Goal: Information Seeking & Learning: Check status

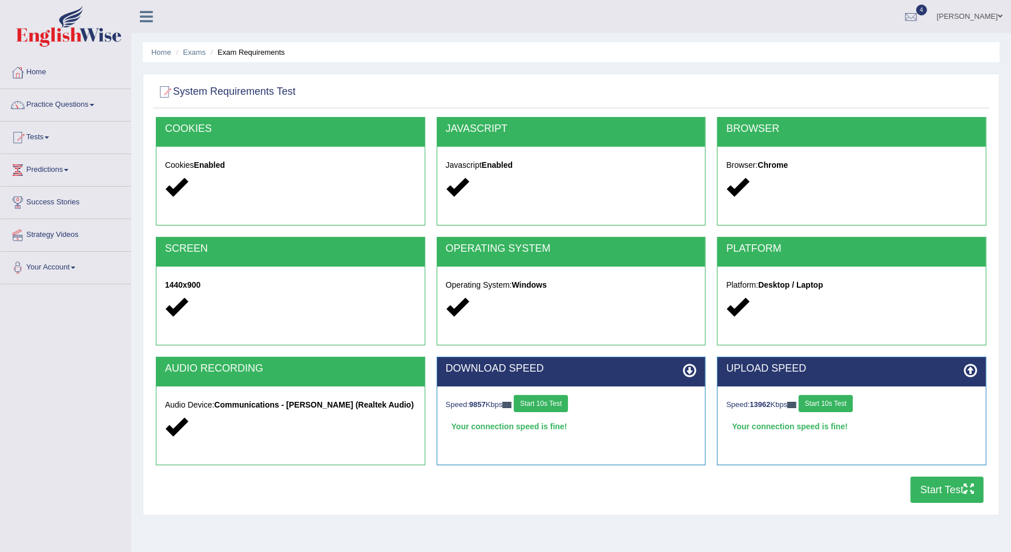
click at [557, 398] on button "Start 10s Test" at bounding box center [541, 403] width 54 height 17
click at [826, 404] on button "Start 10s Test" at bounding box center [826, 403] width 54 height 17
click at [938, 489] on button "Start Test" at bounding box center [947, 490] width 73 height 26
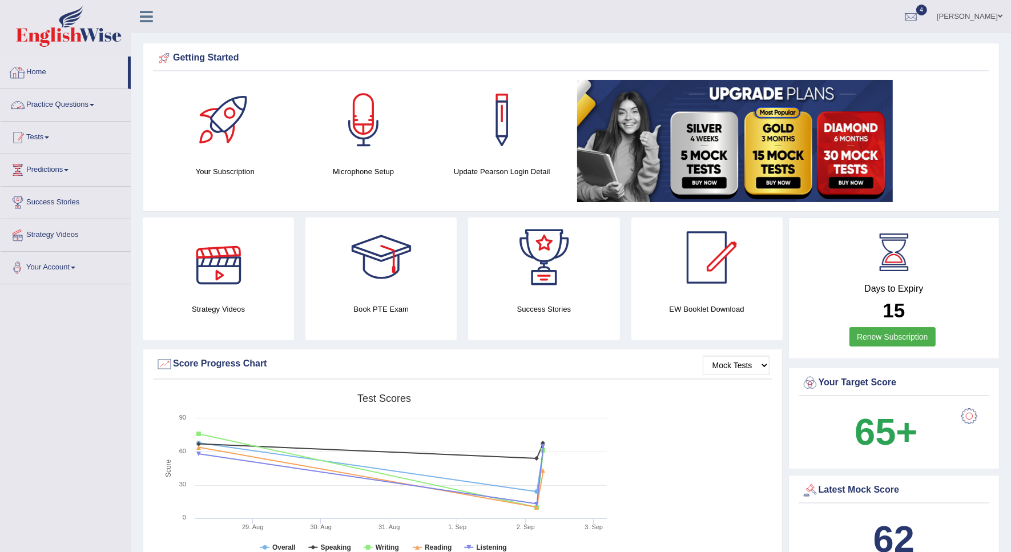
click at [47, 139] on link "Tests" at bounding box center [66, 136] width 130 height 29
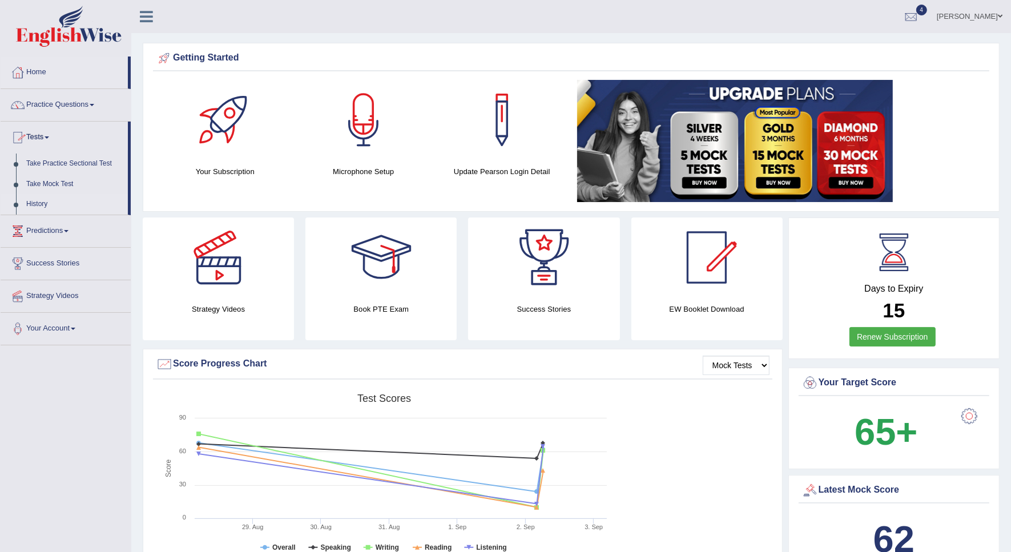
click at [46, 208] on link "History" at bounding box center [74, 204] width 107 height 21
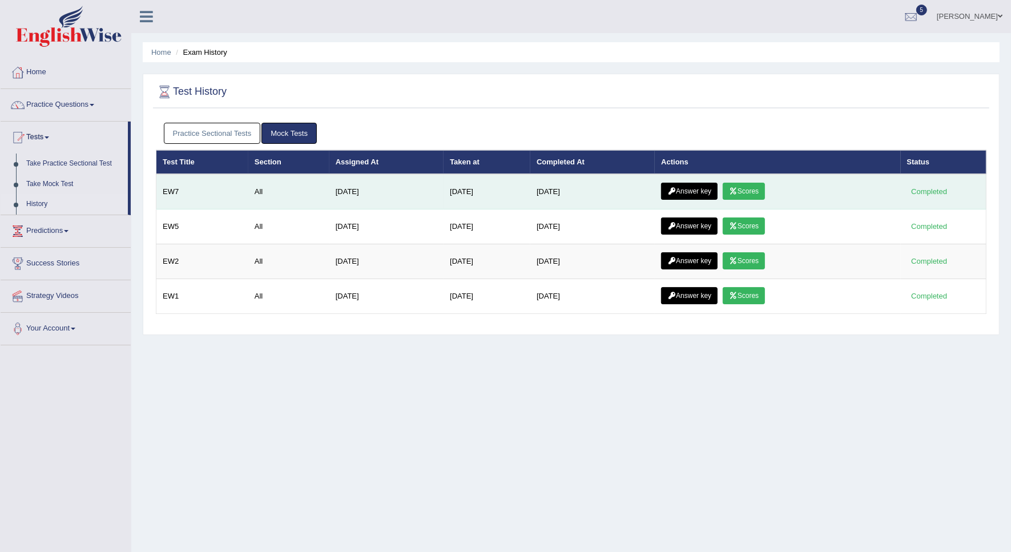
click at [708, 192] on link "Answer key" at bounding box center [689, 191] width 57 height 17
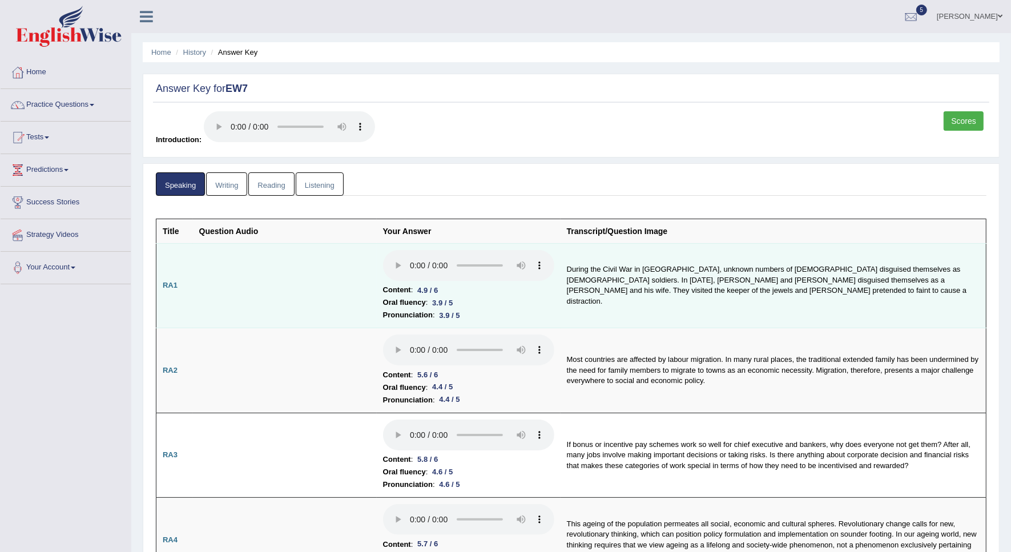
scroll to position [71, 0]
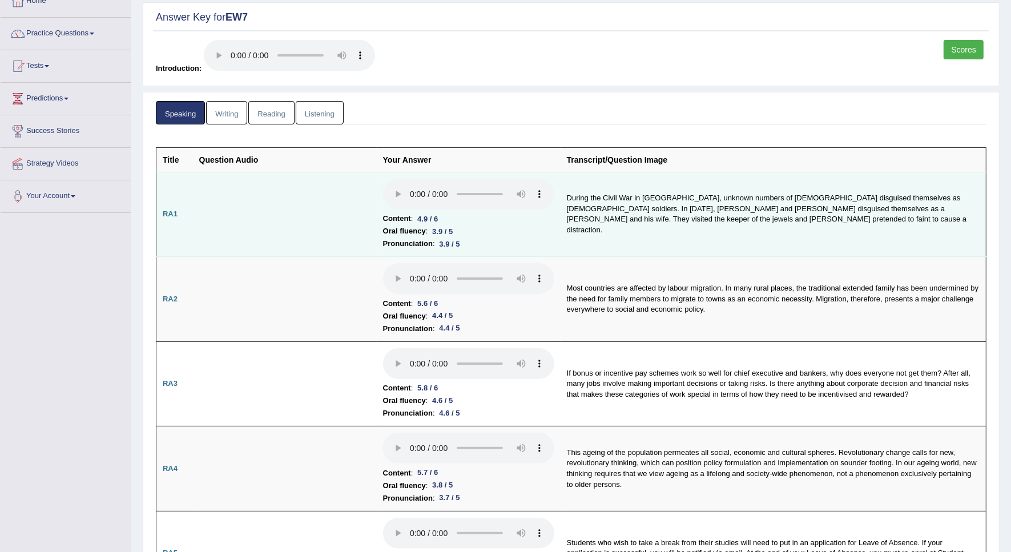
drag, startPoint x: 532, startPoint y: 234, endPoint x: 524, endPoint y: 234, distance: 8.6
click at [532, 234] on li "Oral fluency : 3.9 / 5" at bounding box center [468, 231] width 171 height 13
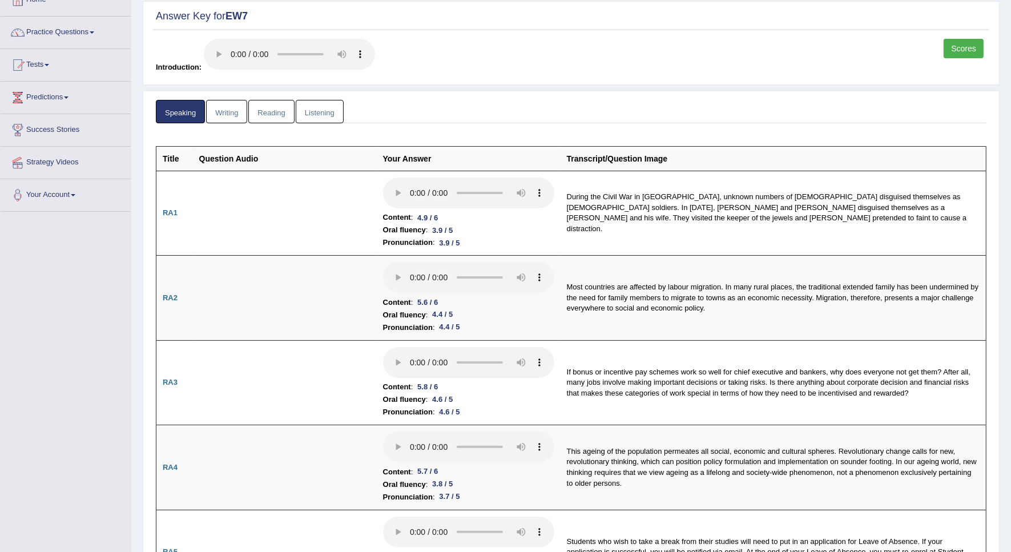
scroll to position [0, 0]
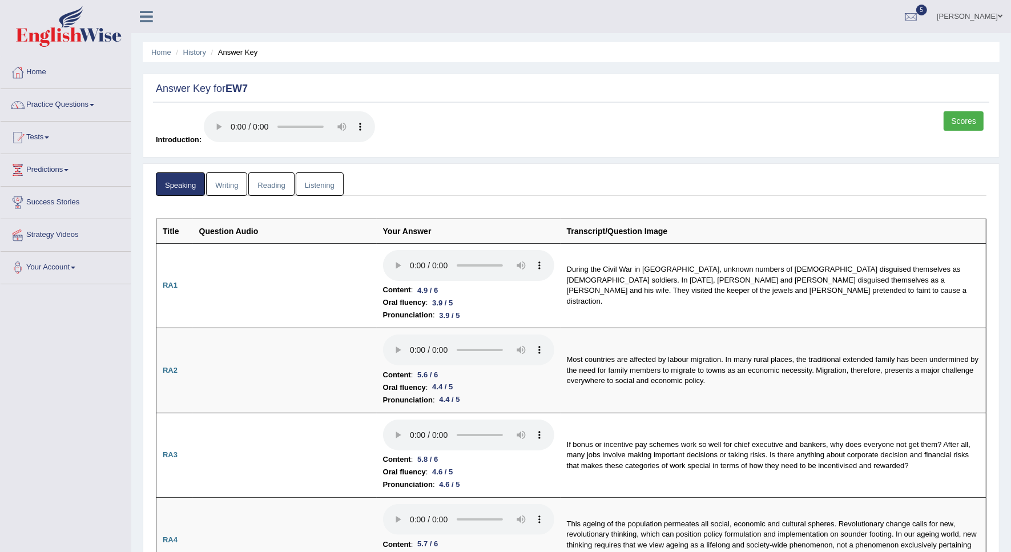
click at [223, 187] on link "Writing" at bounding box center [226, 183] width 41 height 23
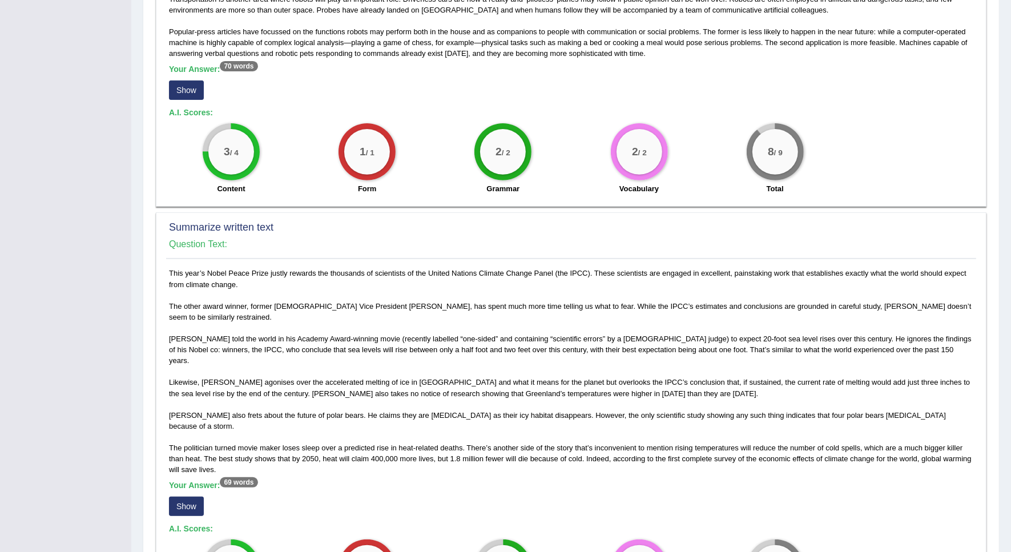
scroll to position [428, 0]
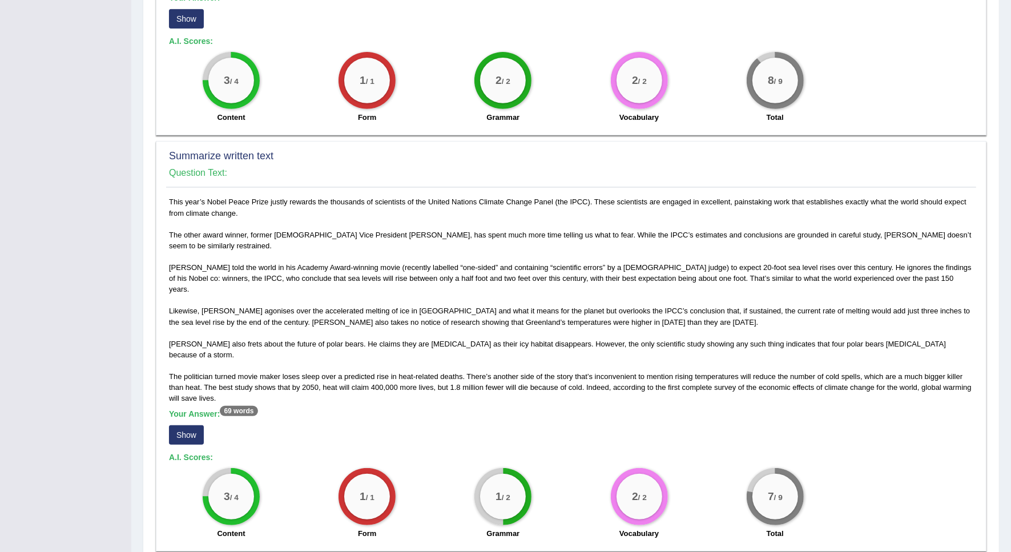
click at [198, 425] on button "Show" at bounding box center [186, 434] width 35 height 19
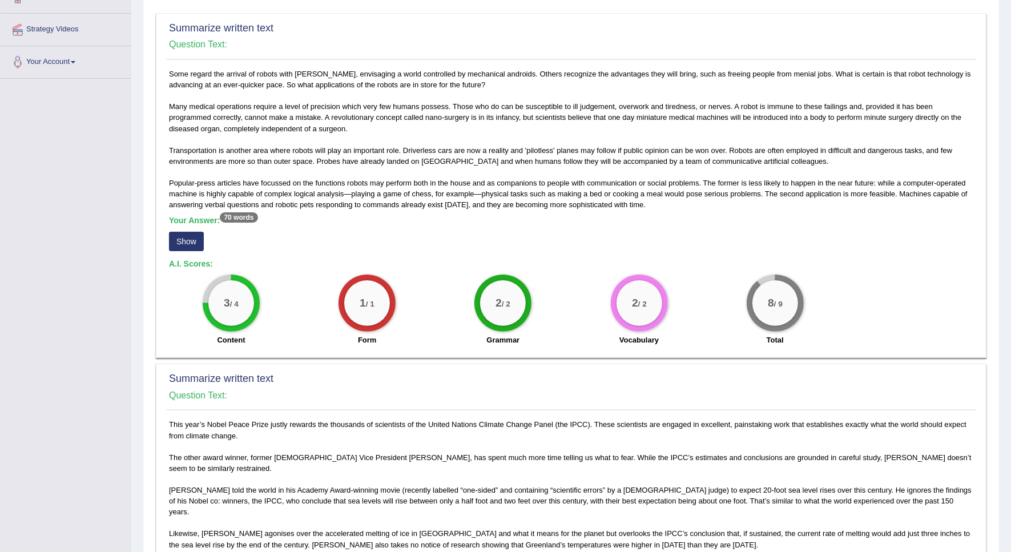
scroll to position [0, 0]
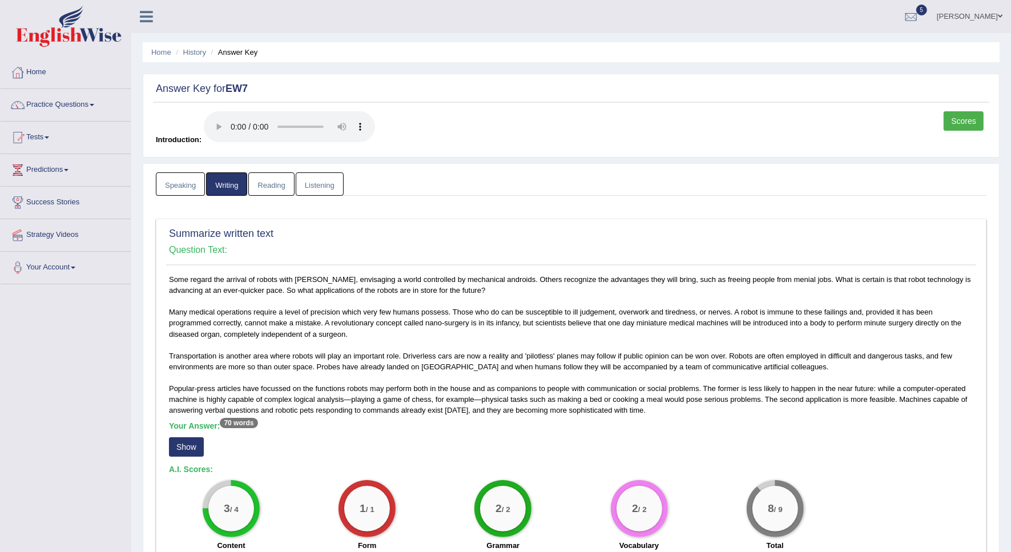
click at [271, 187] on link "Reading" at bounding box center [271, 183] width 46 height 23
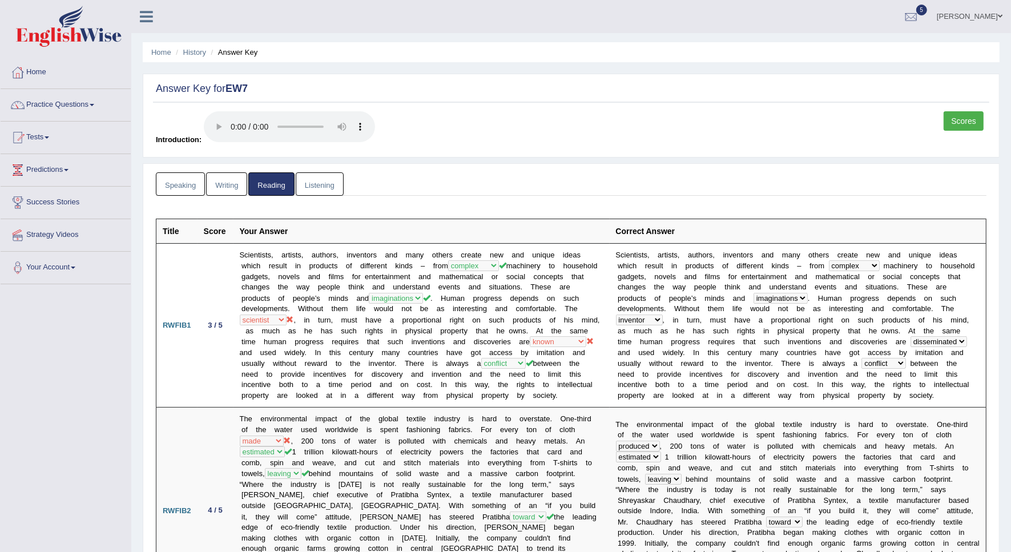
click at [310, 180] on link "Listening" at bounding box center [320, 183] width 48 height 23
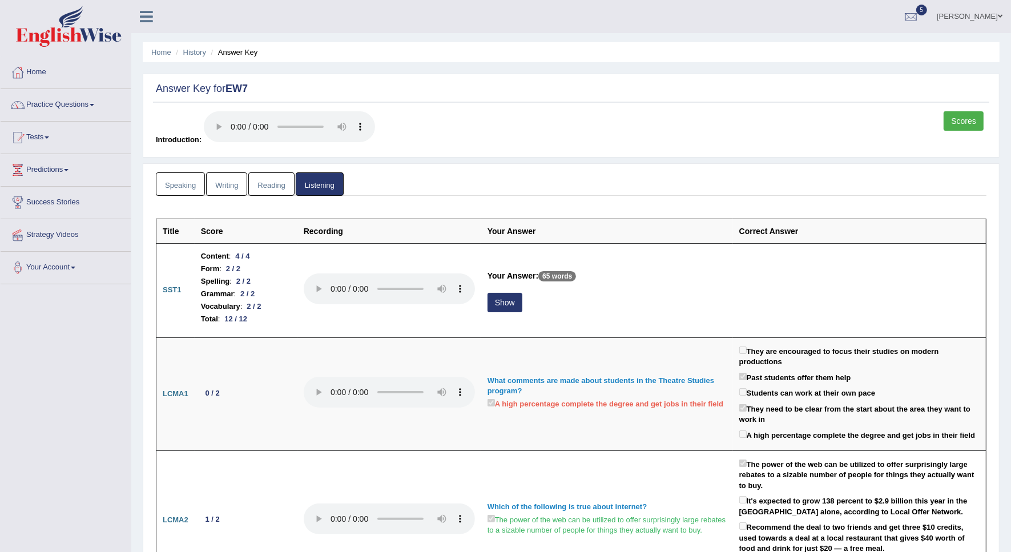
click at [971, 120] on link "Scores" at bounding box center [964, 120] width 40 height 19
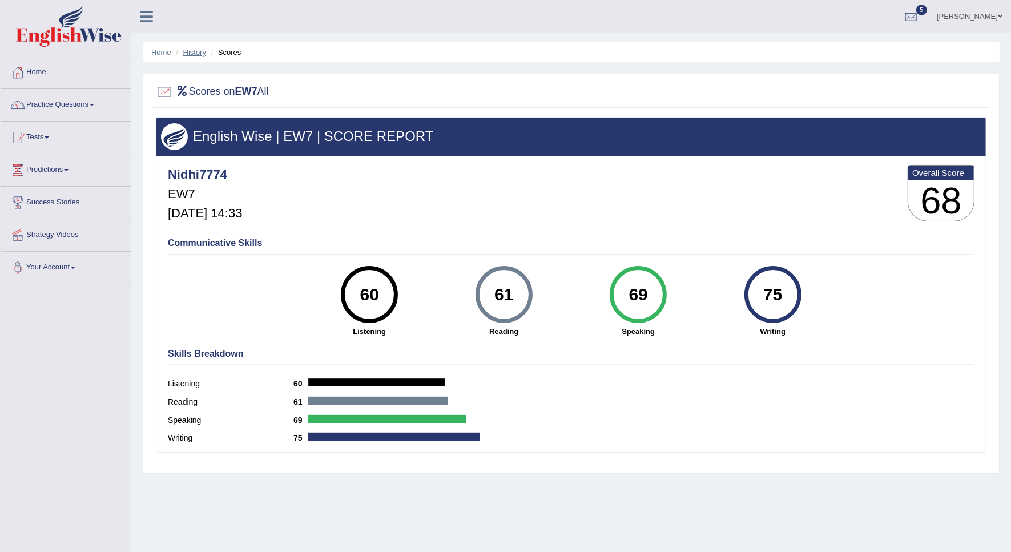
click at [192, 53] on link "History" at bounding box center [194, 52] width 23 height 9
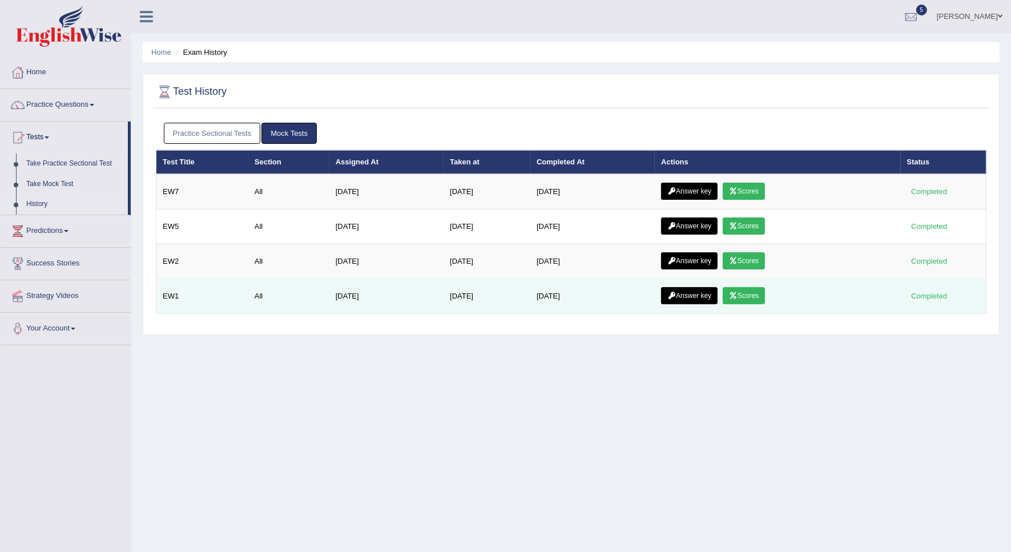
click at [672, 296] on icon at bounding box center [672, 295] width 9 height 7
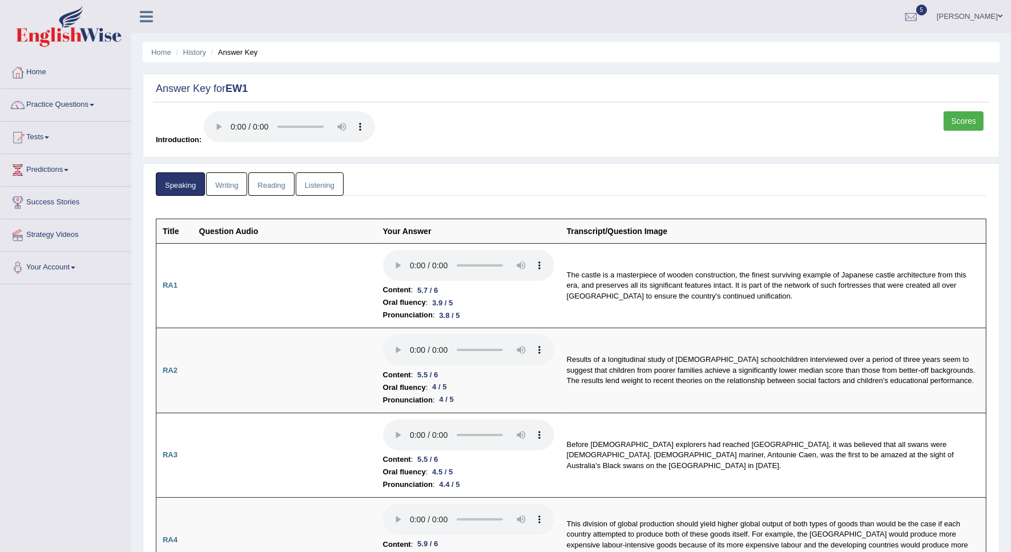
drag, startPoint x: 970, startPoint y: 121, endPoint x: 961, endPoint y: 121, distance: 9.1
click at [969, 121] on link "Scores" at bounding box center [964, 120] width 40 height 19
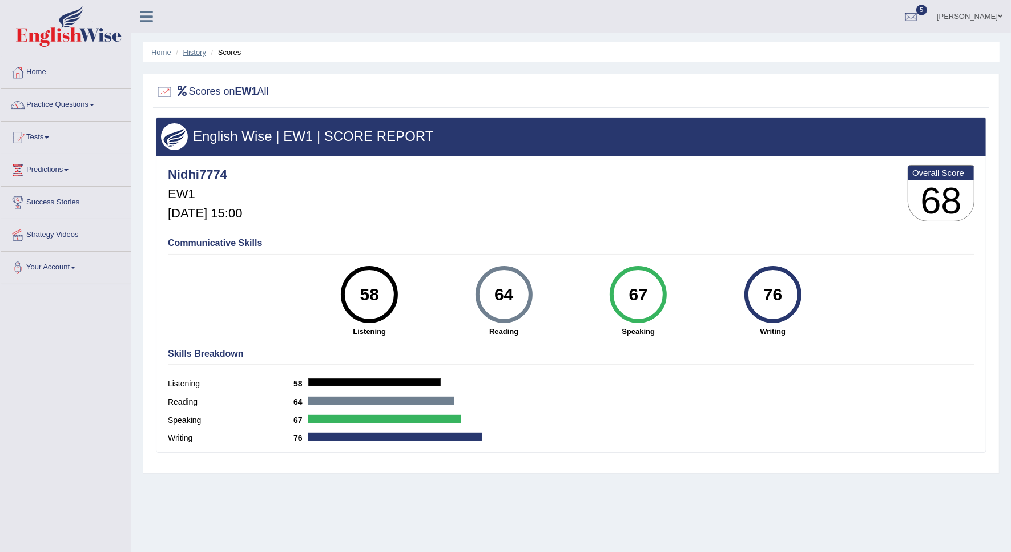
click at [190, 54] on link "History" at bounding box center [194, 52] width 23 height 9
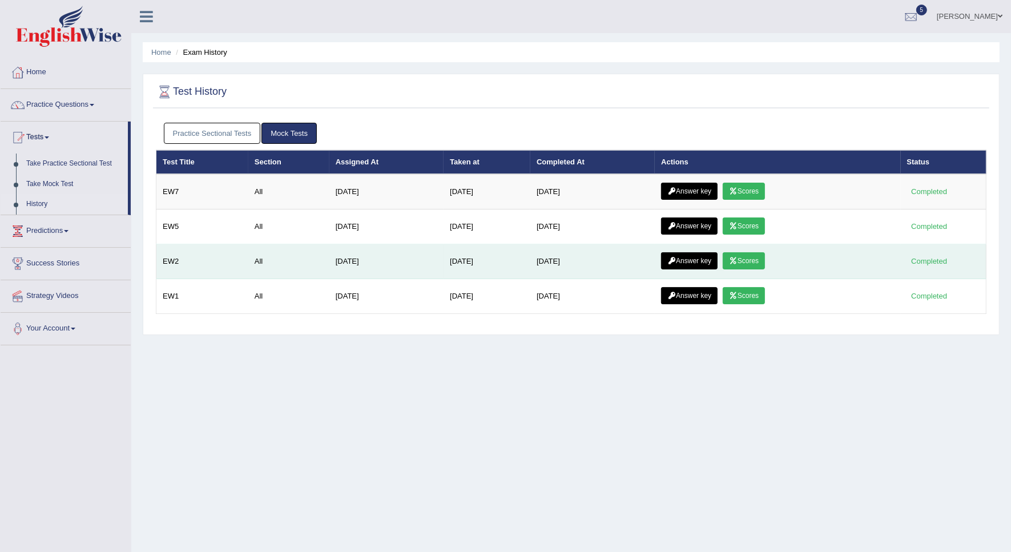
click at [698, 260] on link "Answer key" at bounding box center [689, 260] width 57 height 17
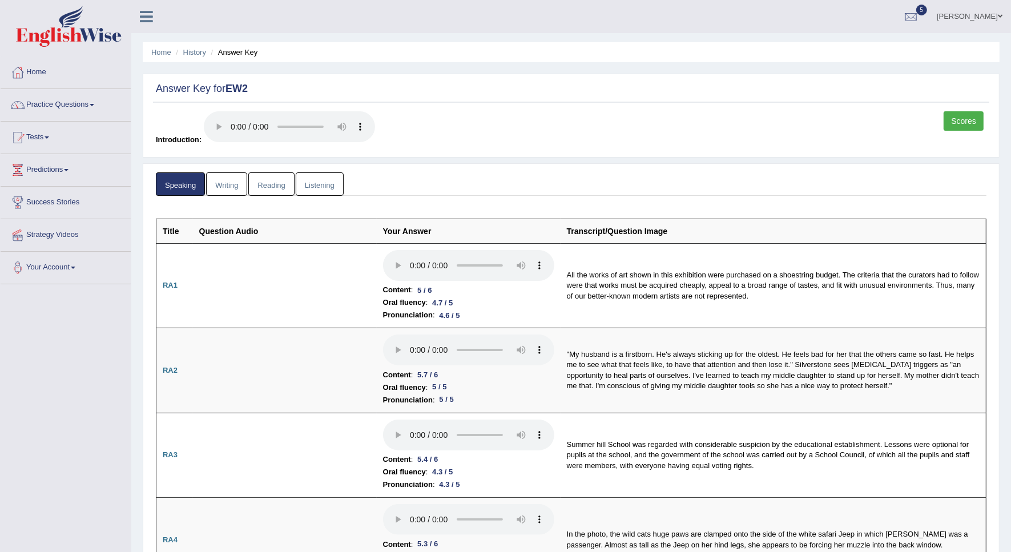
click at [944, 121] on link "Scores" at bounding box center [964, 120] width 40 height 19
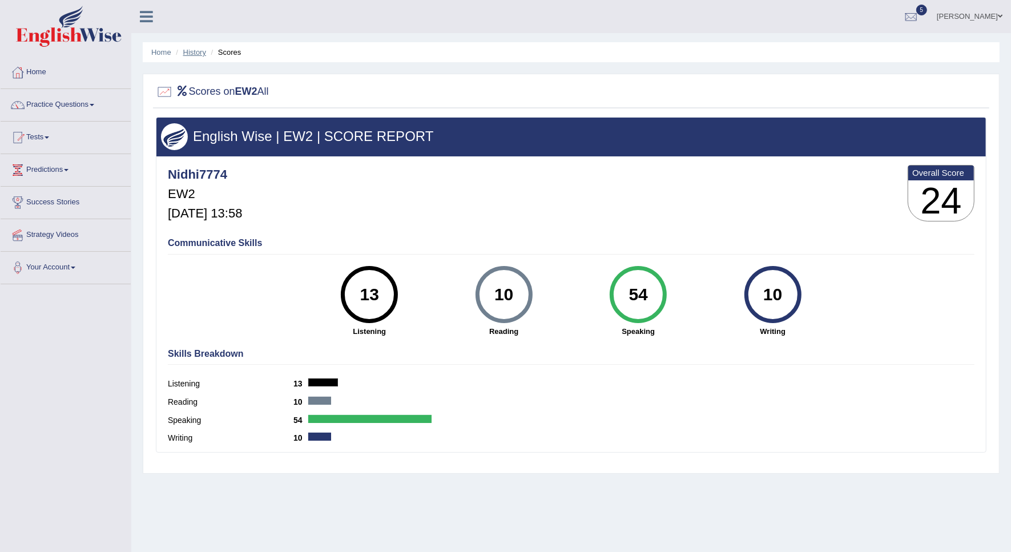
click at [193, 52] on link "History" at bounding box center [194, 52] width 23 height 9
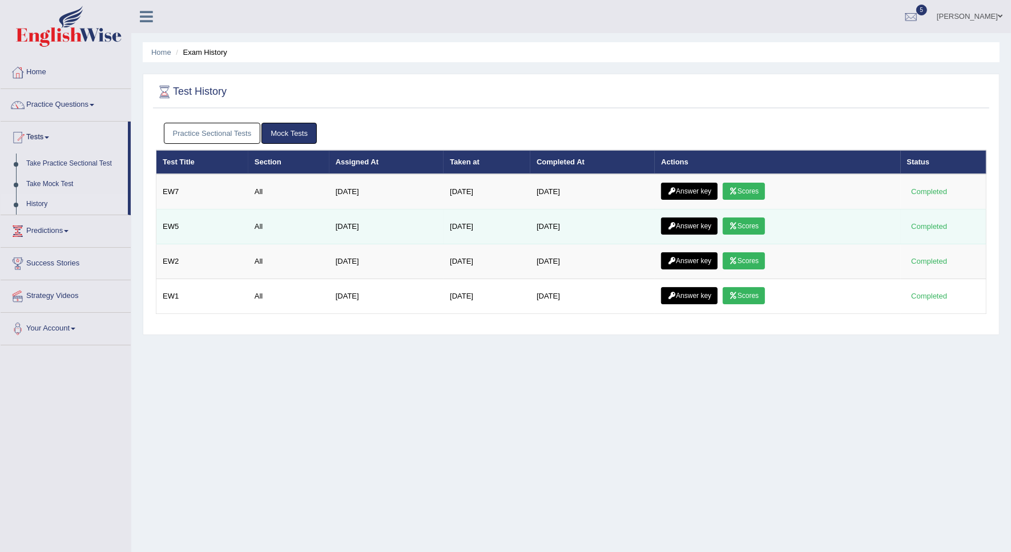
click at [749, 224] on link "Scores" at bounding box center [744, 226] width 42 height 17
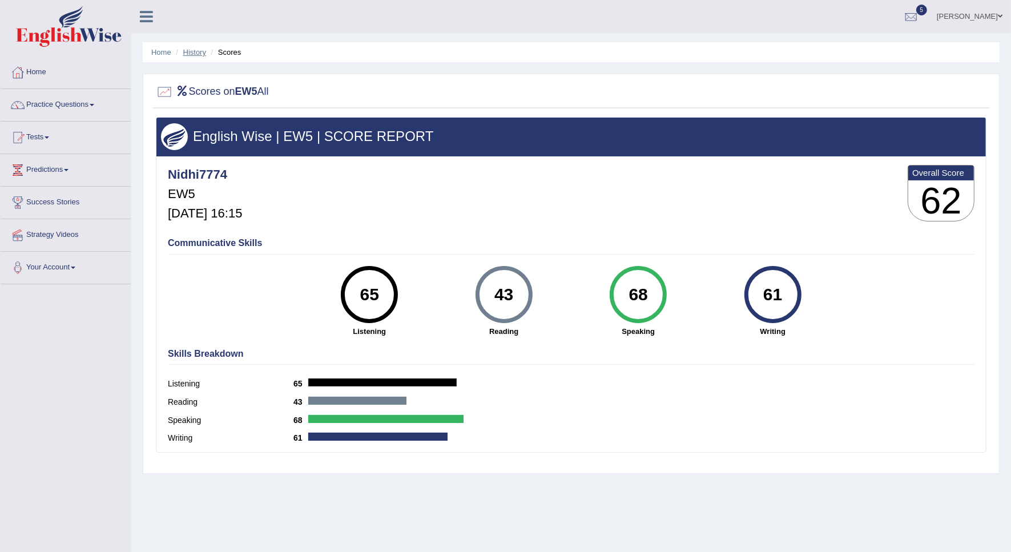
click at [203, 50] on link "History" at bounding box center [194, 52] width 23 height 9
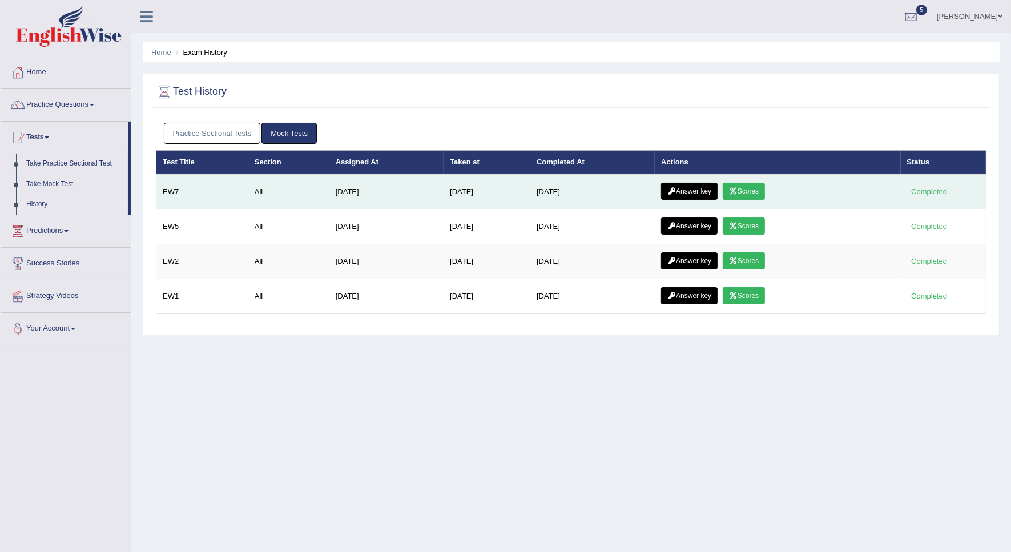
click at [688, 187] on link "Answer key" at bounding box center [689, 191] width 57 height 17
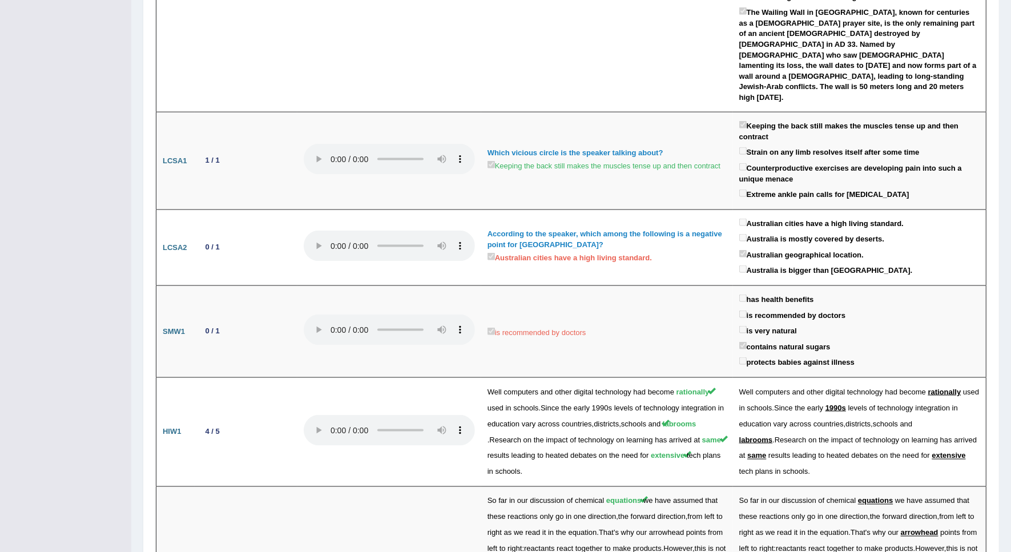
scroll to position [1771, 0]
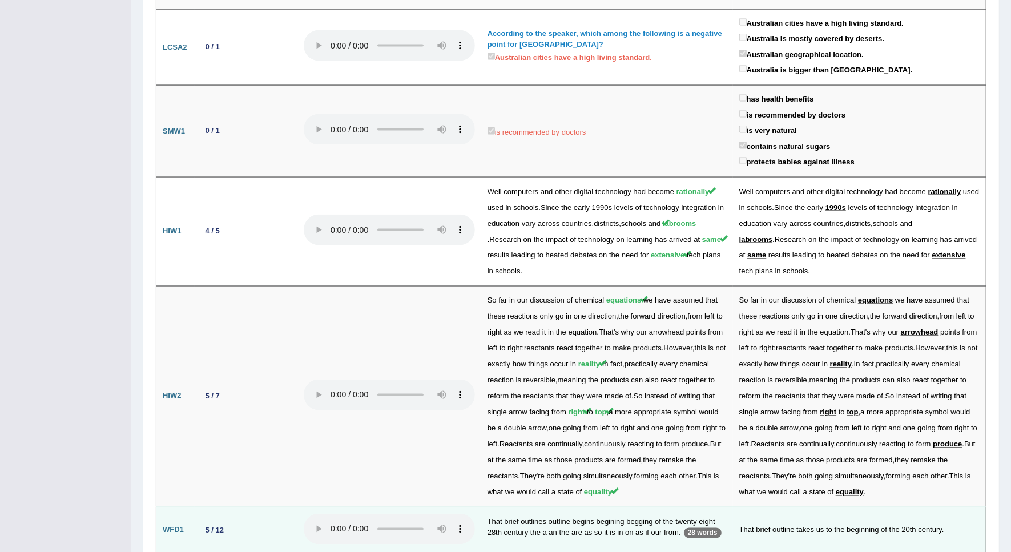
click at [824, 507] on td "That brief outline takes us to the beginning of the 20th century." at bounding box center [860, 530] width 254 height 47
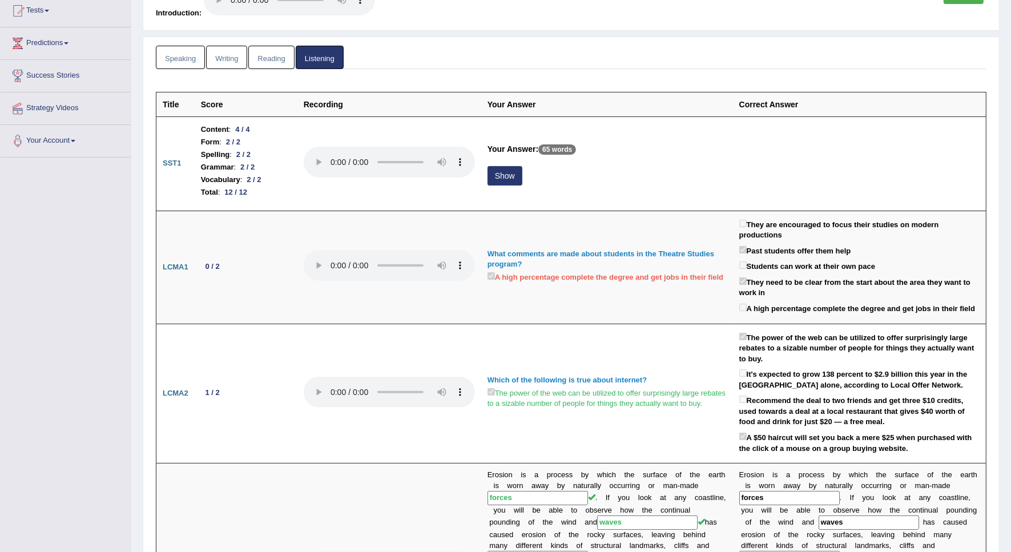
scroll to position [0, 0]
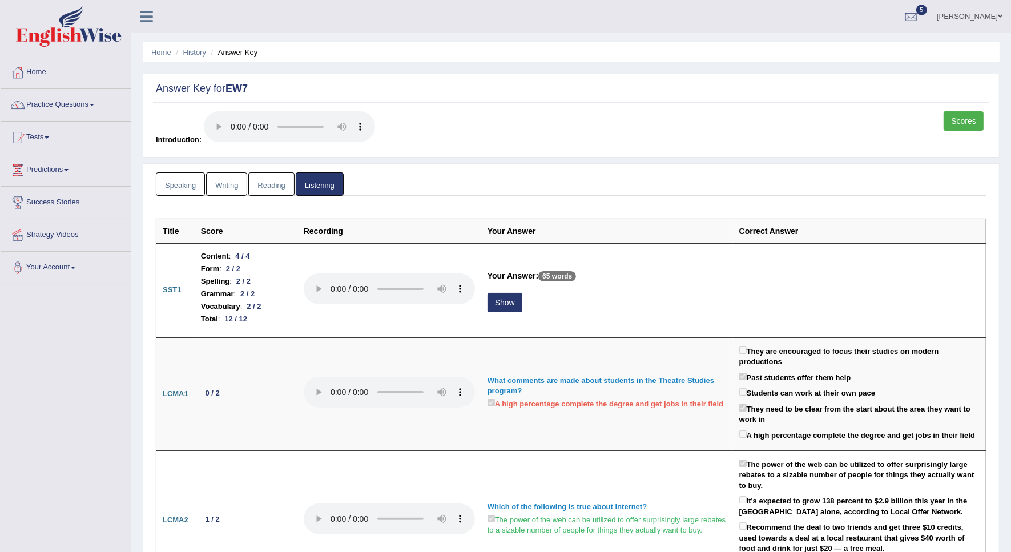
click at [173, 180] on link "Speaking" at bounding box center [180, 183] width 49 height 23
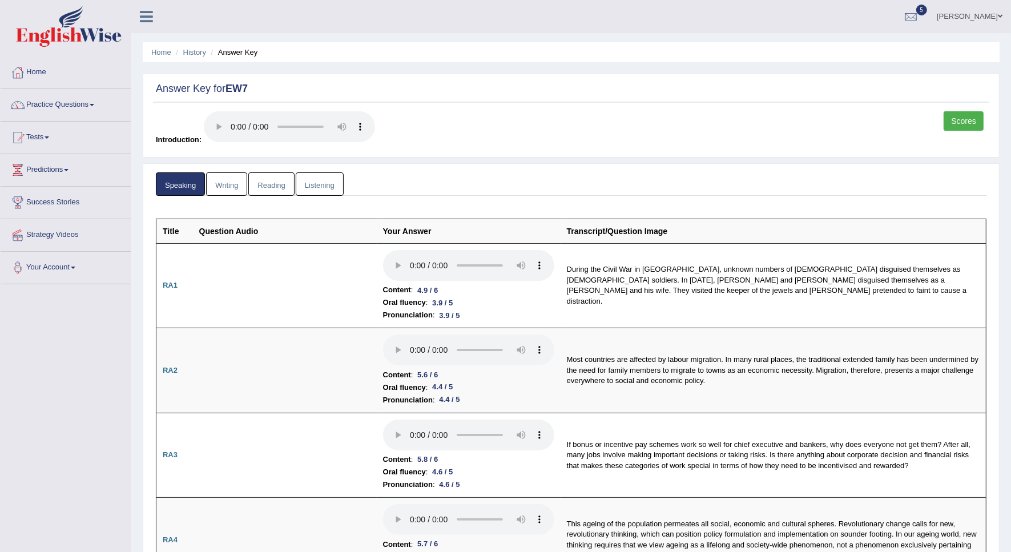
click at [230, 192] on link "Writing" at bounding box center [226, 183] width 41 height 23
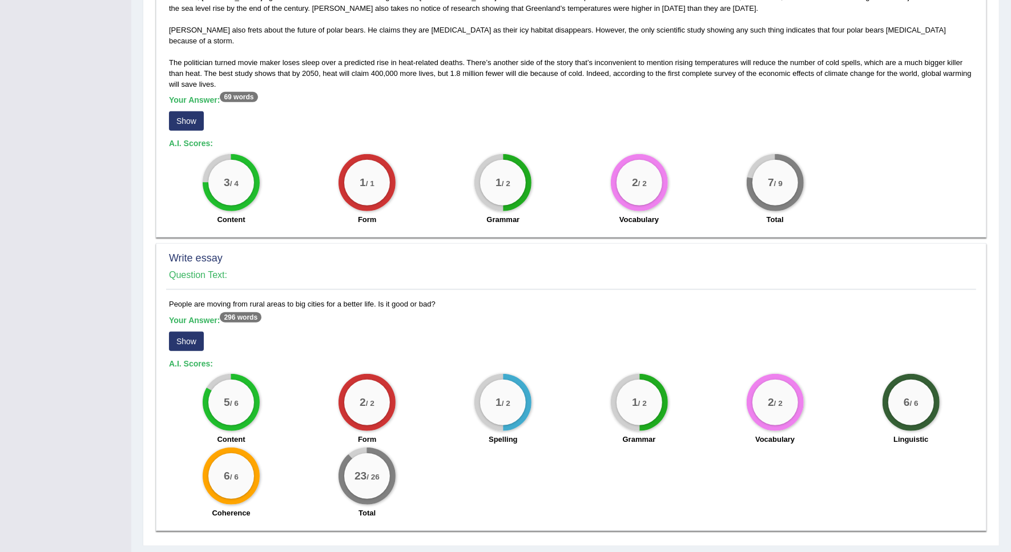
scroll to position [743, 0]
click at [166, 308] on div "Write essay Question Text: People are moving from rural areas to big cities for…" at bounding box center [571, 387] width 831 height 288
click at [183, 331] on button "Show" at bounding box center [186, 340] width 35 height 19
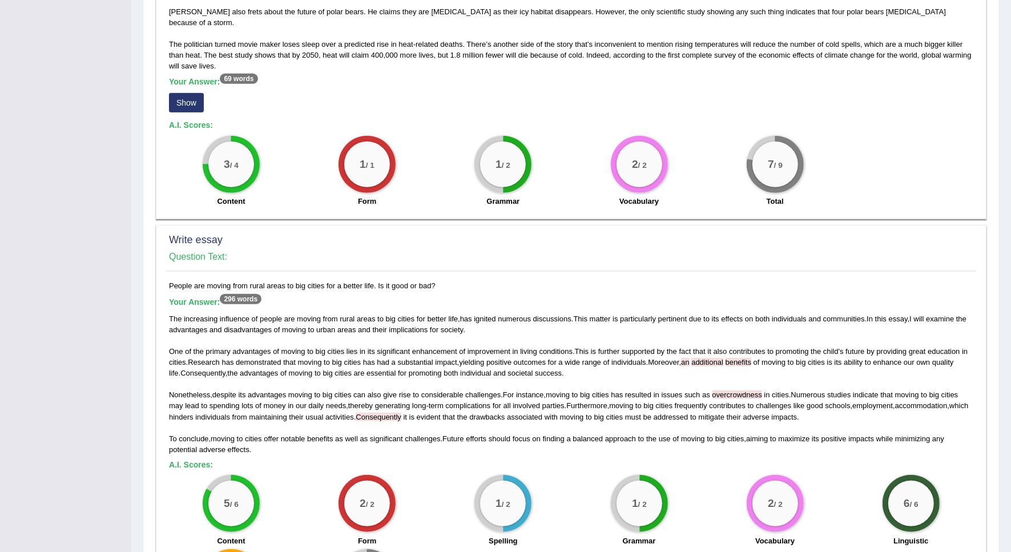
scroll to position [786, 0]
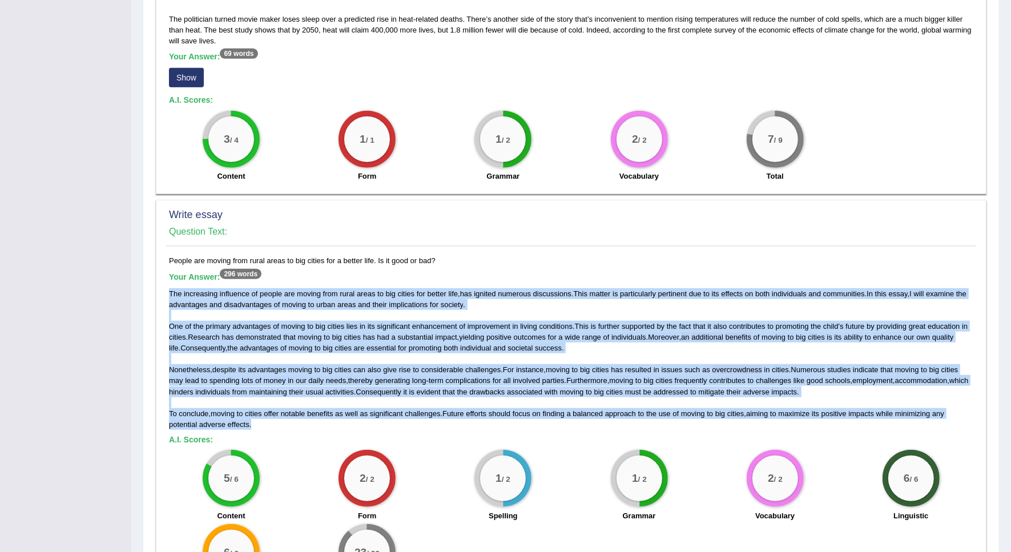
drag, startPoint x: 169, startPoint y: 262, endPoint x: 255, endPoint y: 391, distance: 155.4
click at [255, 391] on div "The increasing influence of people are moving from rural areas to big cities fo…" at bounding box center [571, 359] width 805 height 142
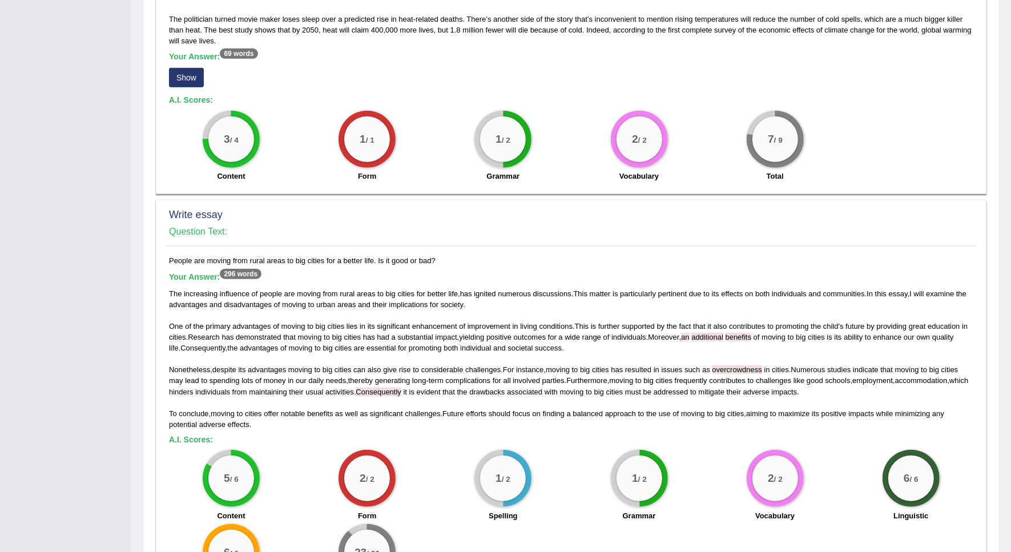
drag, startPoint x: 255, startPoint y: 391, endPoint x: 139, endPoint y: 356, distance: 121.2
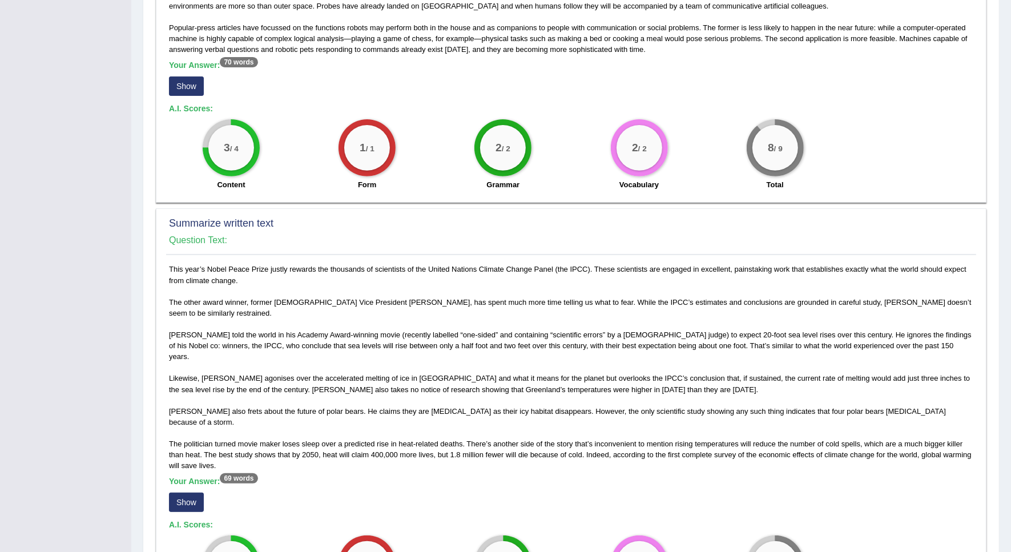
scroll to position [358, 0]
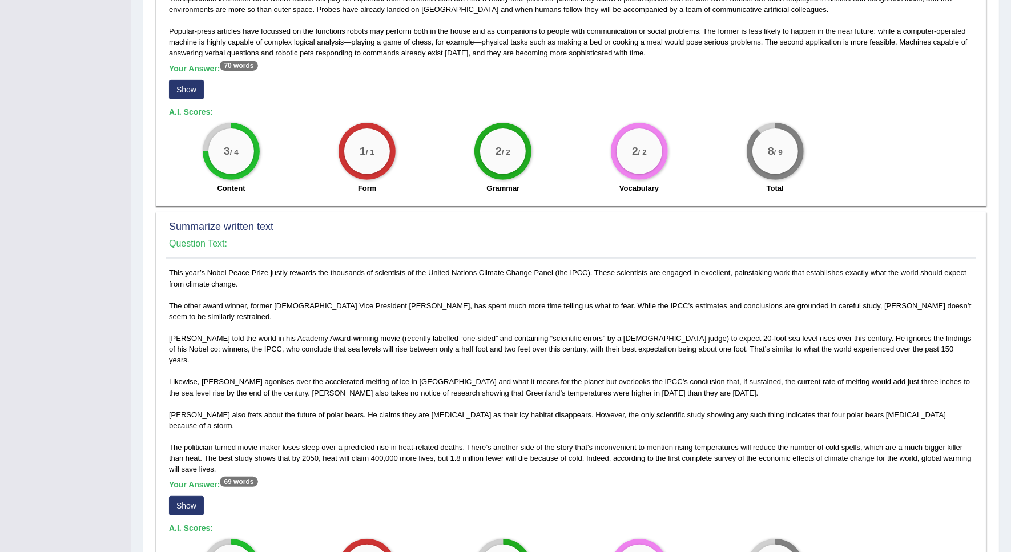
click at [175, 496] on button "Show" at bounding box center [186, 505] width 35 height 19
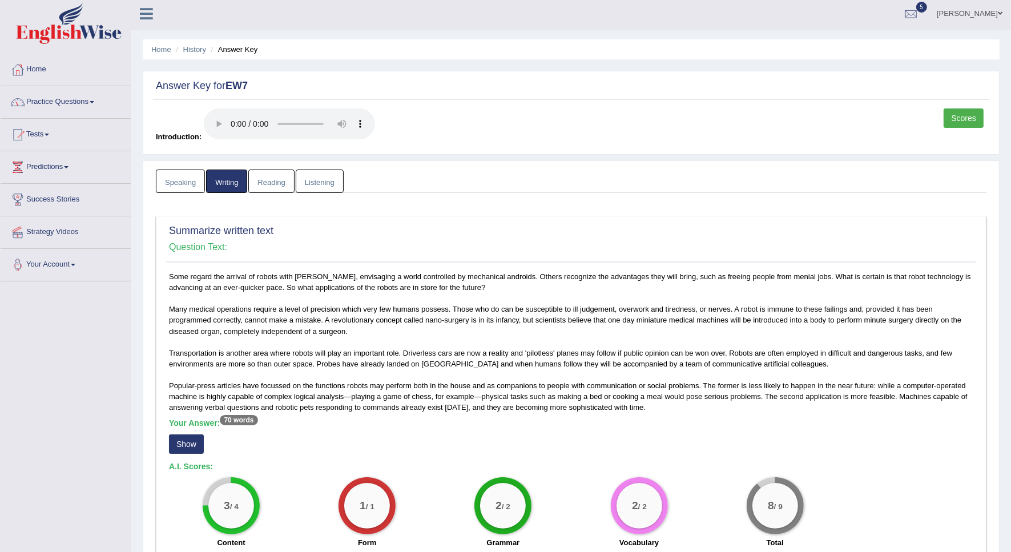
scroll to position [0, 0]
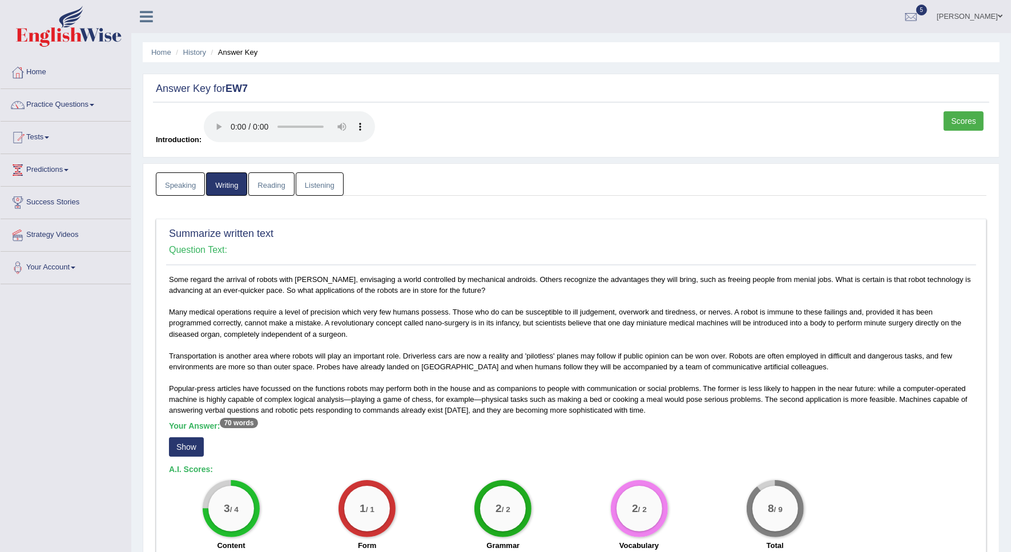
click at [187, 441] on button "Show" at bounding box center [186, 446] width 35 height 19
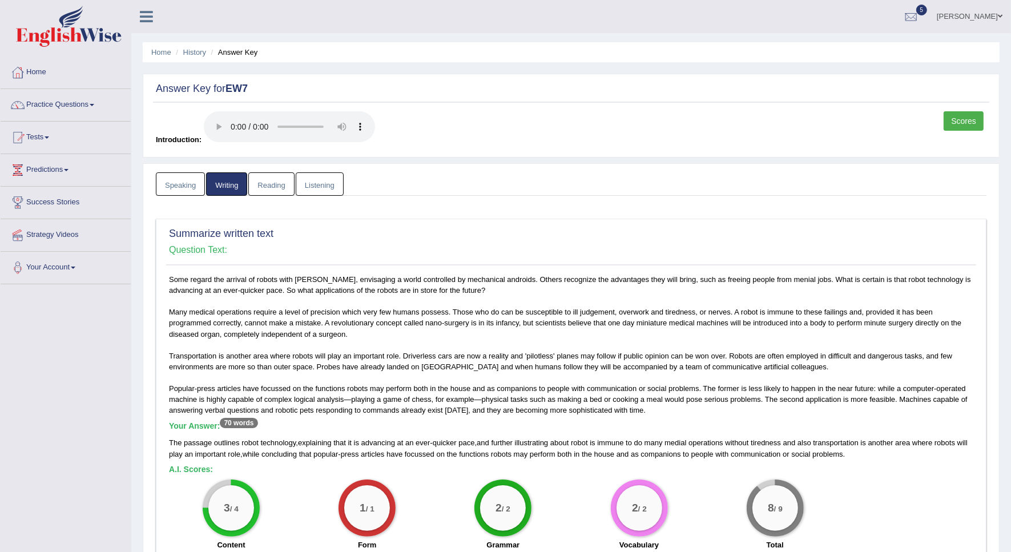
click at [259, 190] on link "Reading" at bounding box center [271, 183] width 46 height 23
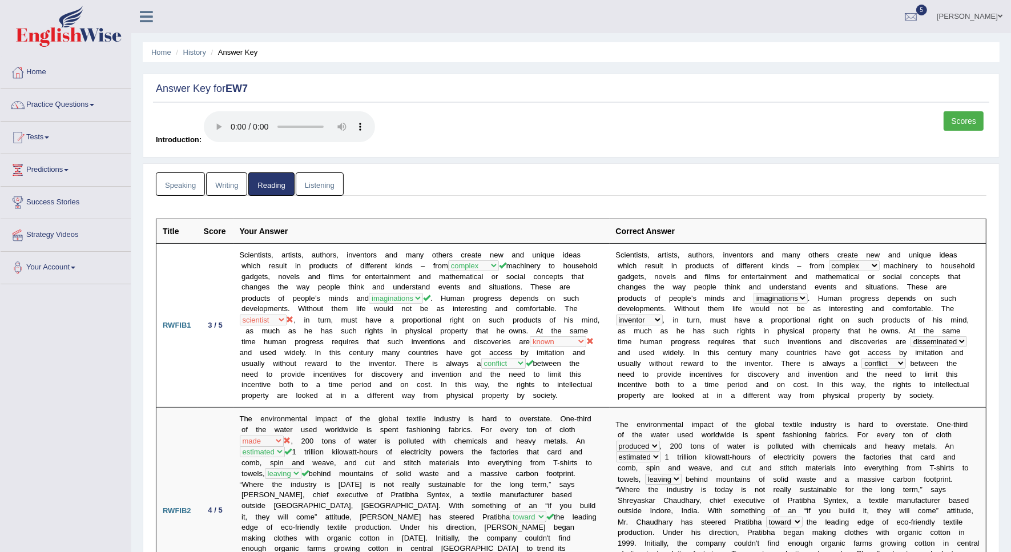
click at [329, 191] on link "Listening" at bounding box center [320, 183] width 48 height 23
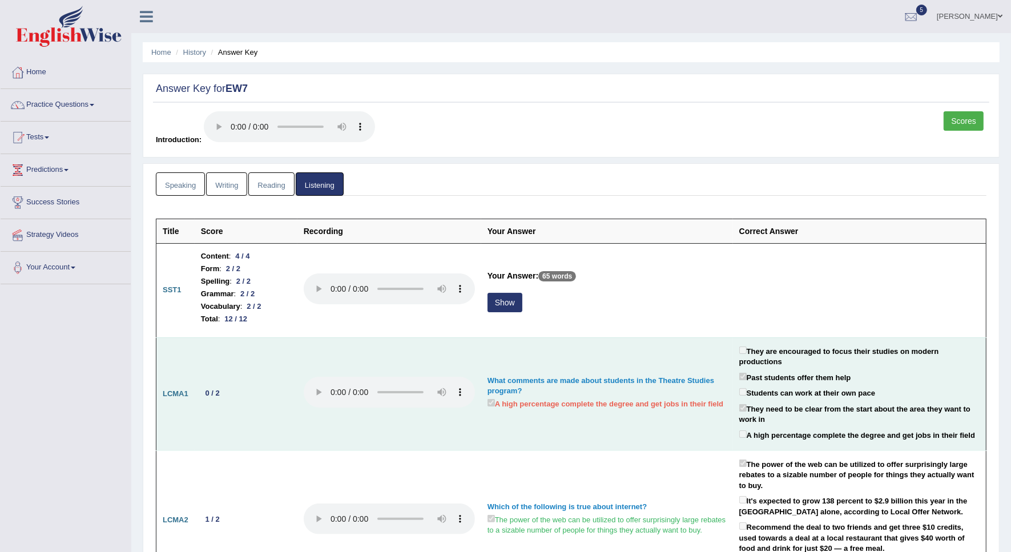
scroll to position [71, 0]
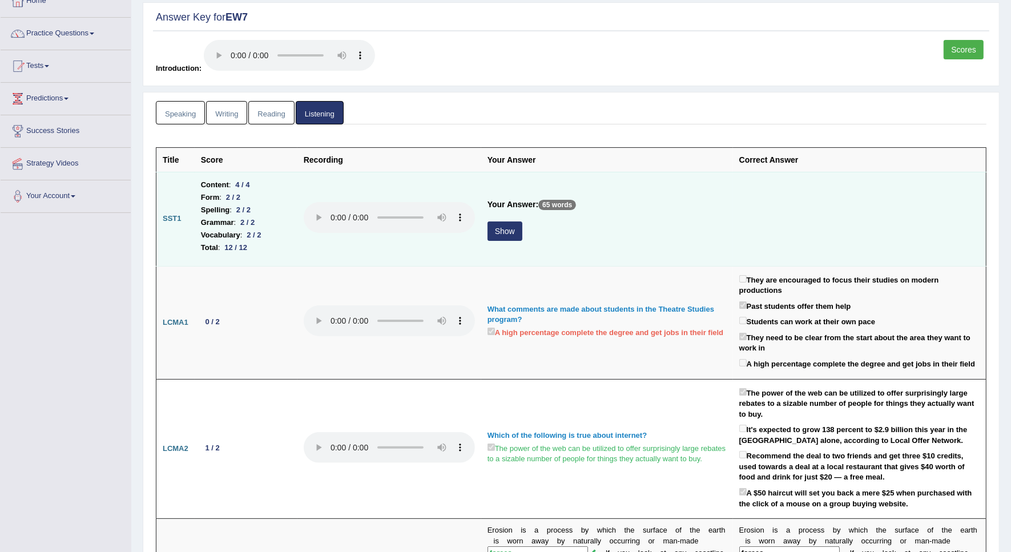
click at [488, 228] on button "Show" at bounding box center [505, 231] width 35 height 19
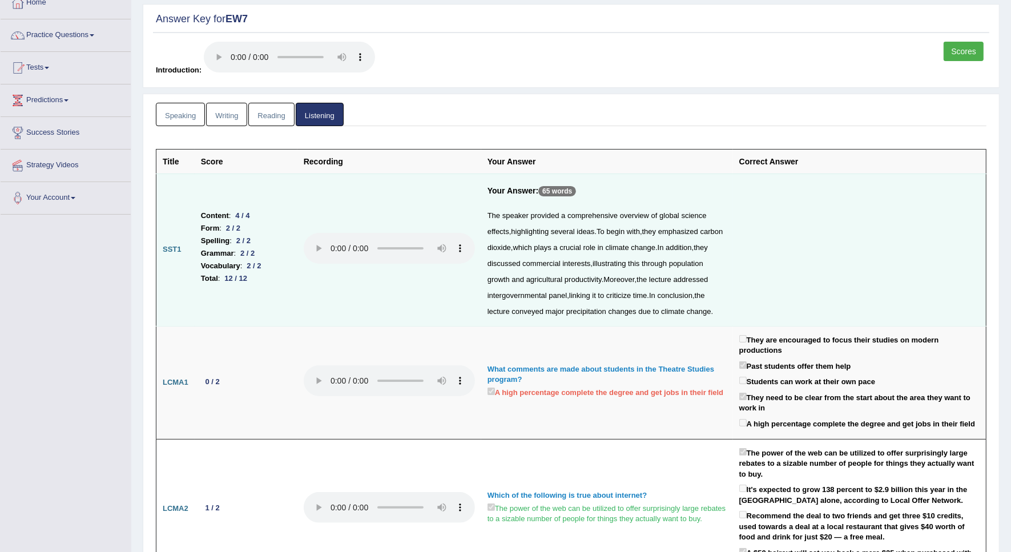
scroll to position [0, 0]
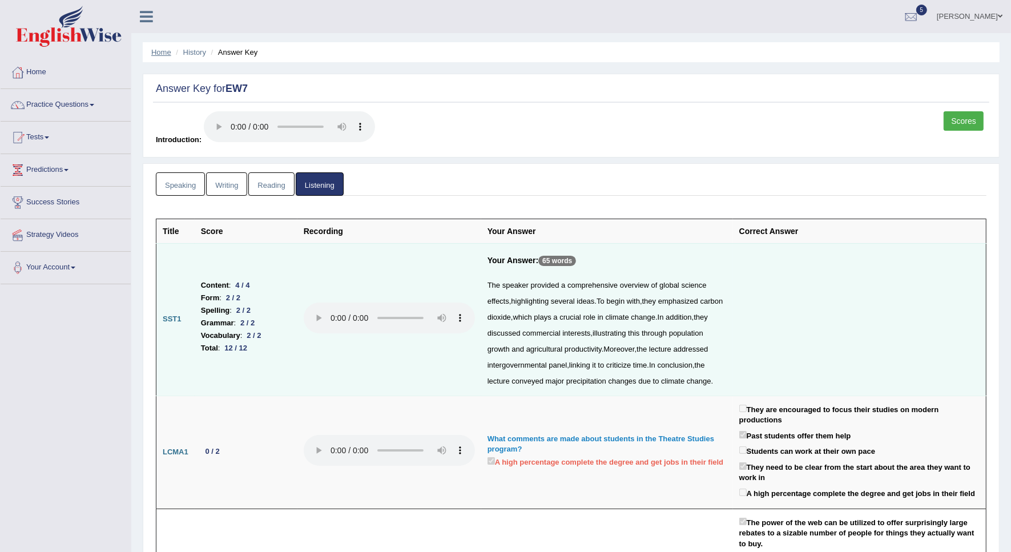
click at [157, 52] on link "Home" at bounding box center [161, 52] width 20 height 9
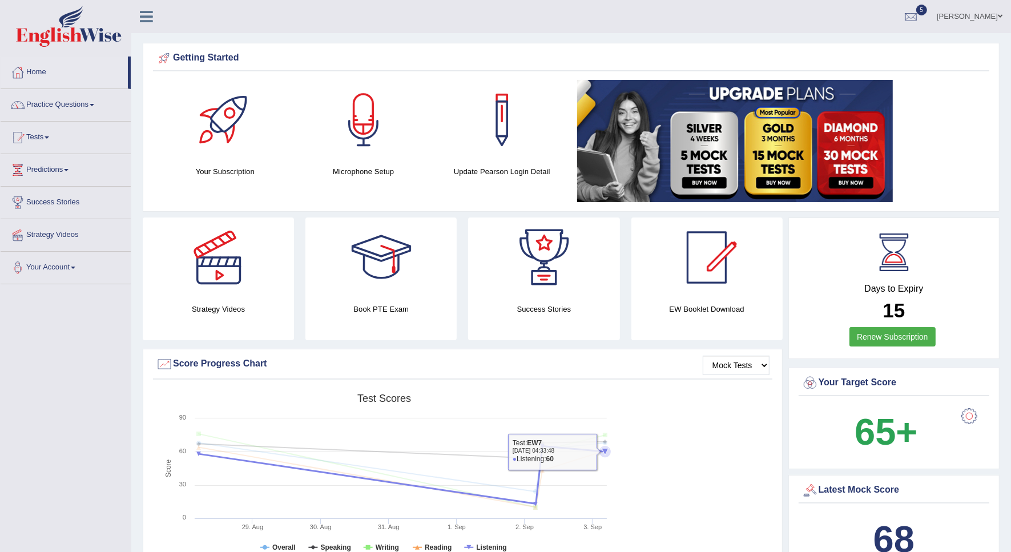
click at [604, 453] on icon at bounding box center [605, 451] width 7 height 7
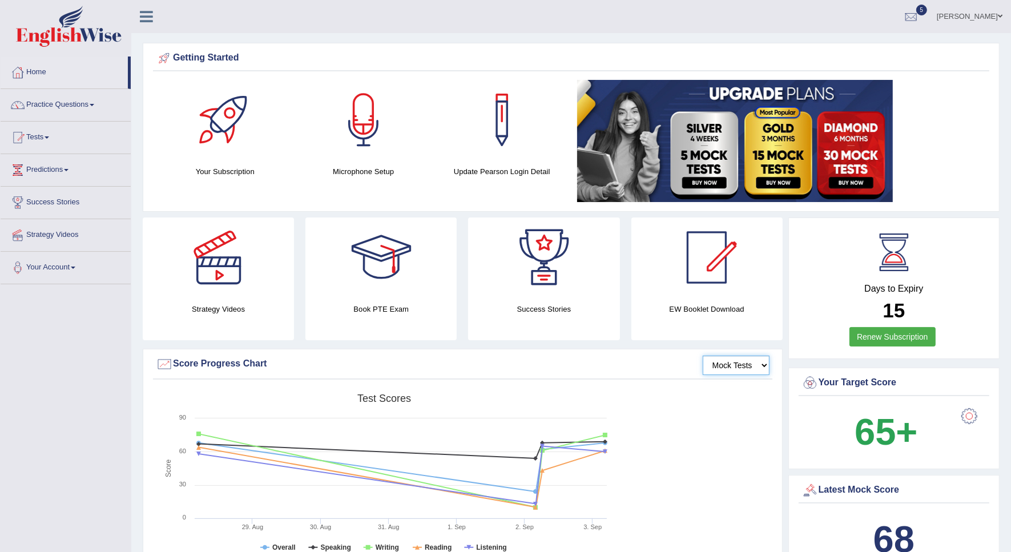
drag, startPoint x: 714, startPoint y: 371, endPoint x: 708, endPoint y: 369, distance: 6.7
click at [713, 372] on select "Mock Tests" at bounding box center [736, 365] width 67 height 19
click at [703, 356] on select "Mock Tests" at bounding box center [736, 365] width 67 height 19
click at [920, 15] on div at bounding box center [911, 17] width 17 height 17
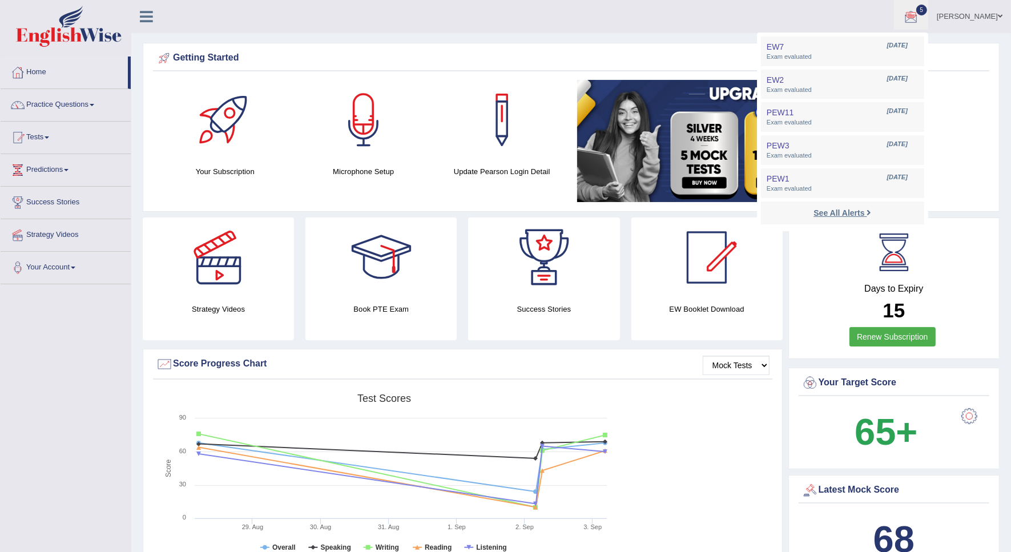
click at [865, 212] on strong "See All Alerts" at bounding box center [839, 212] width 51 height 9
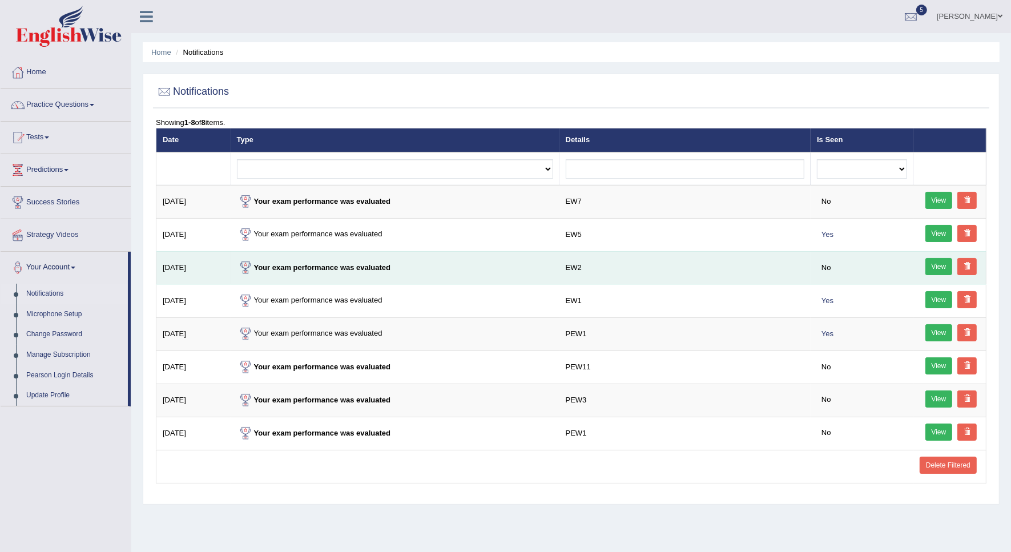
click at [966, 270] on link at bounding box center [967, 266] width 19 height 17
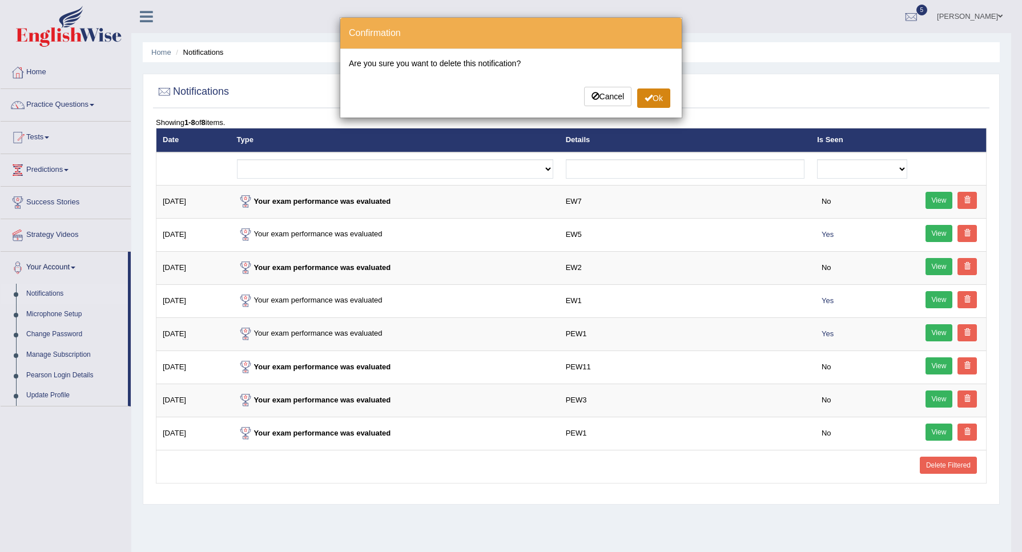
click at [663, 101] on button "Ok" at bounding box center [653, 98] width 33 height 19
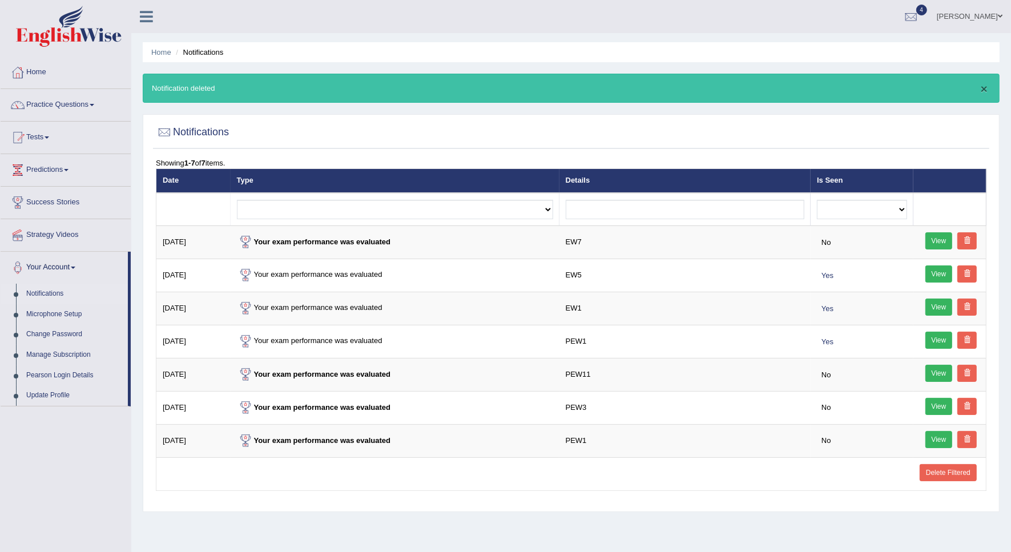
click at [983, 85] on button "×" at bounding box center [984, 89] width 7 height 12
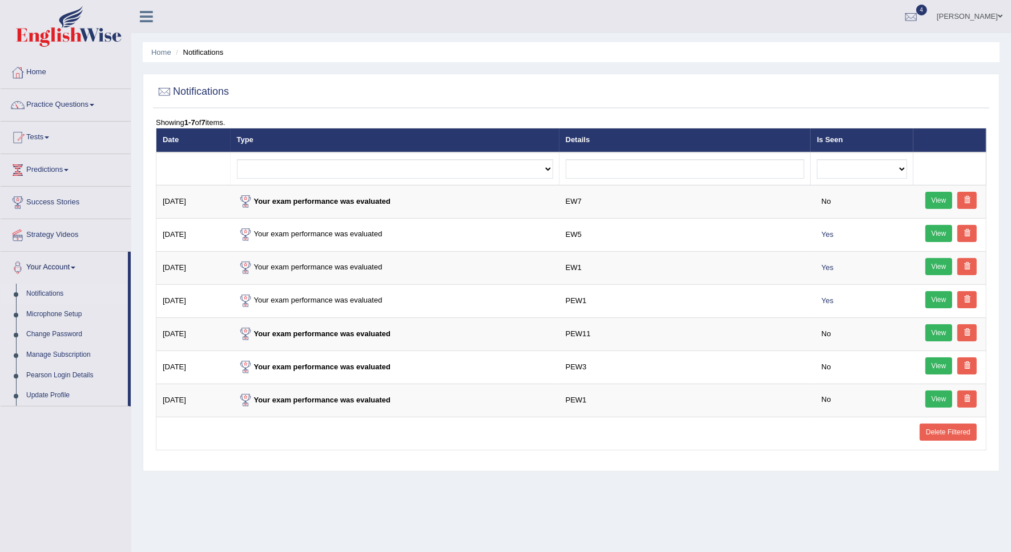
click at [980, 11] on link "[PERSON_NAME]" at bounding box center [970, 15] width 83 height 30
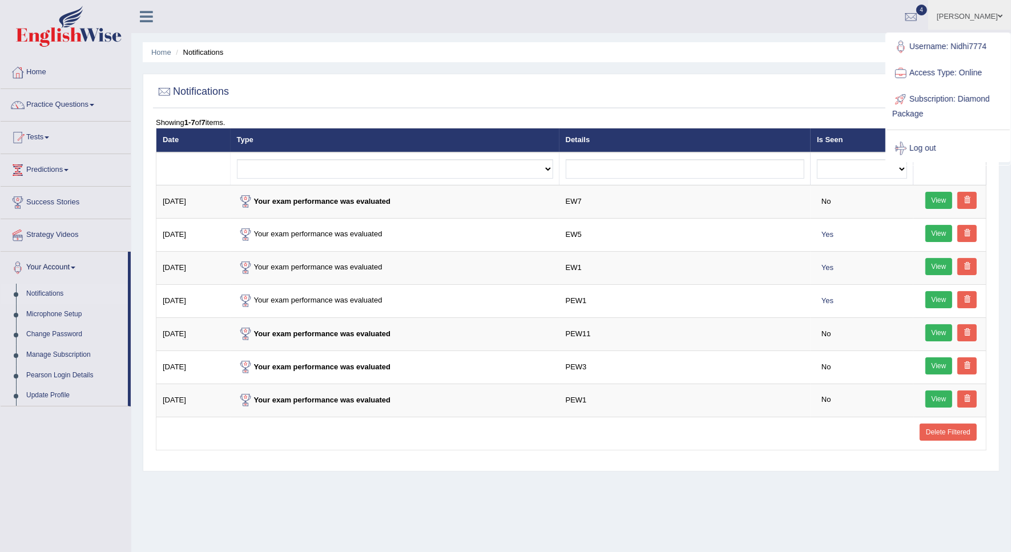
click at [761, 105] on div "Notifications" at bounding box center [571, 94] width 837 height 29
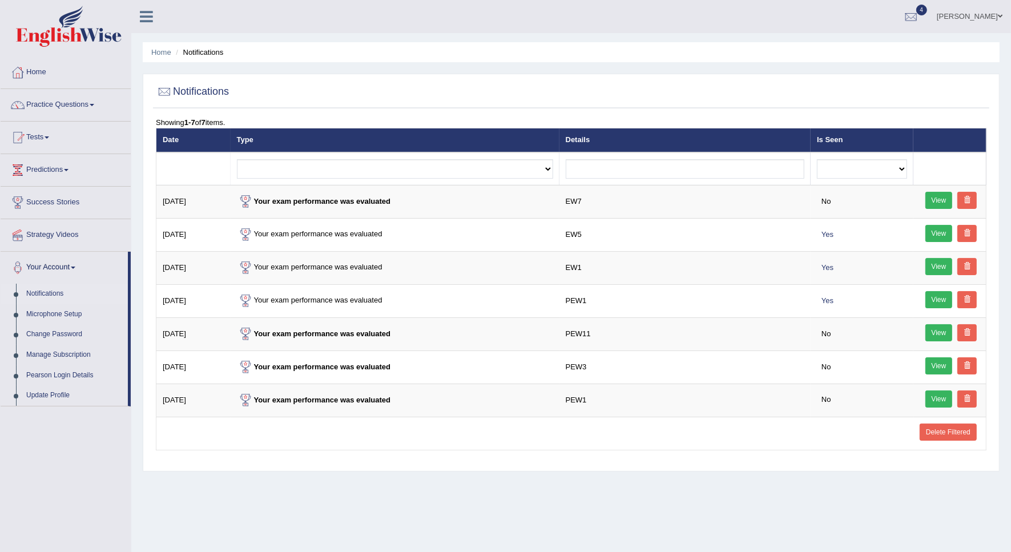
click at [761, 105] on div "Notifications" at bounding box center [571, 94] width 837 height 29
click at [55, 109] on link "Practice Questions" at bounding box center [66, 103] width 130 height 29
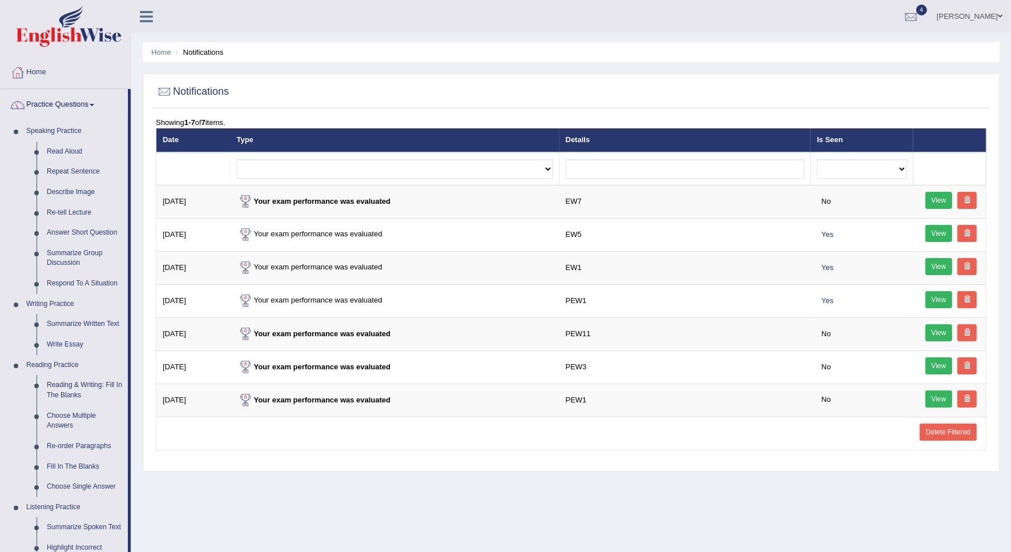
click at [54, 107] on link "Practice Questions" at bounding box center [64, 103] width 127 height 29
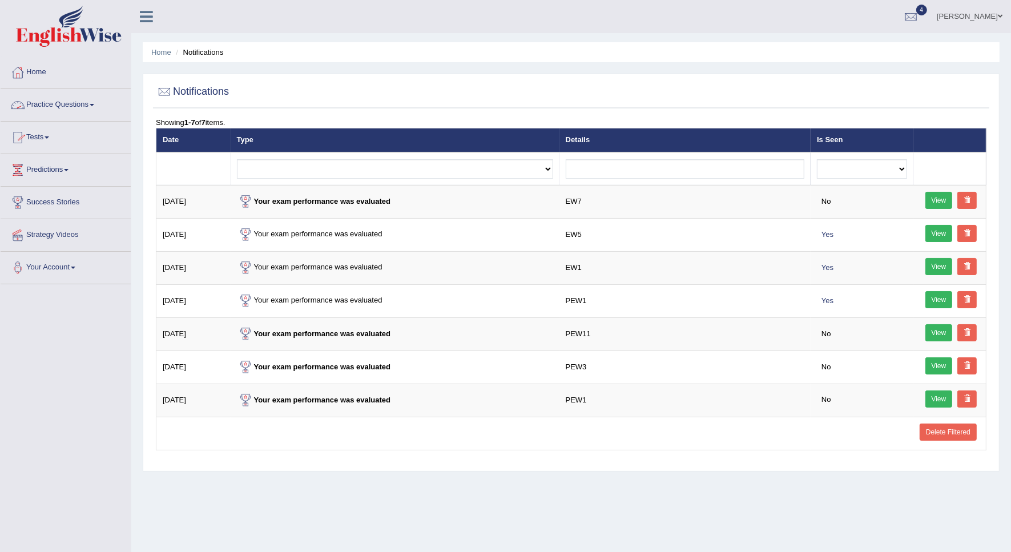
click at [47, 136] on link "Tests" at bounding box center [66, 136] width 130 height 29
click at [41, 203] on link "History" at bounding box center [74, 204] width 107 height 21
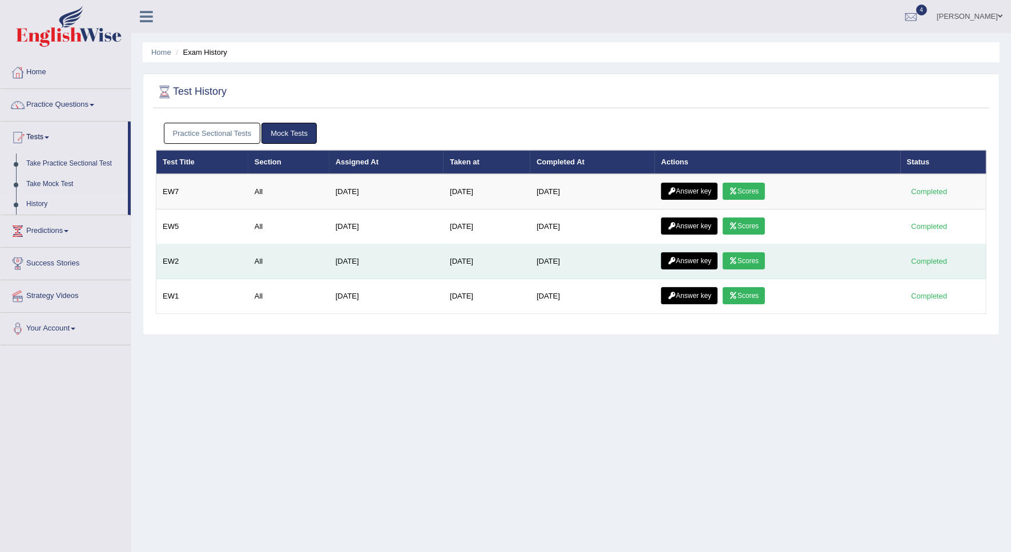
click at [674, 263] on icon at bounding box center [672, 261] width 9 height 7
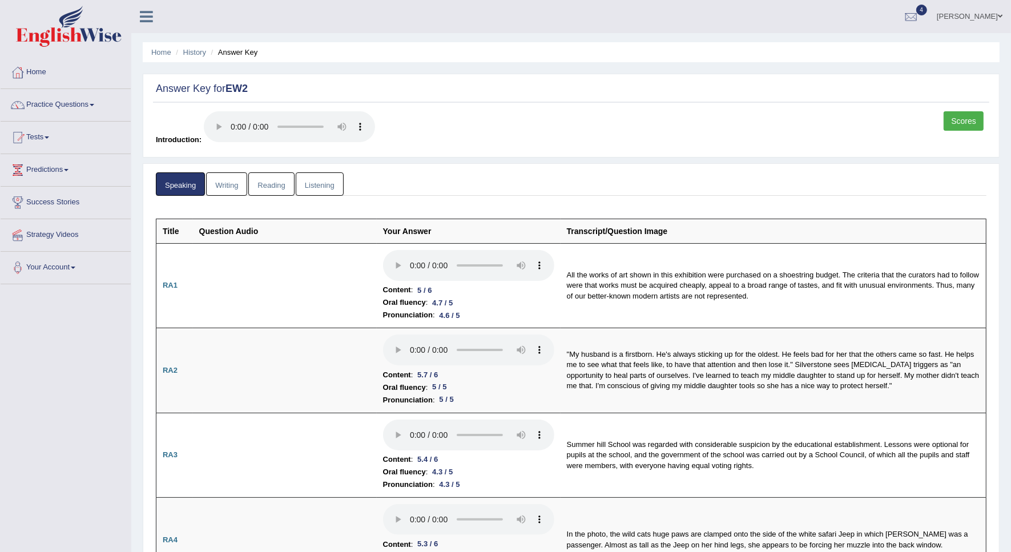
click at [958, 119] on link "Scores" at bounding box center [964, 120] width 40 height 19
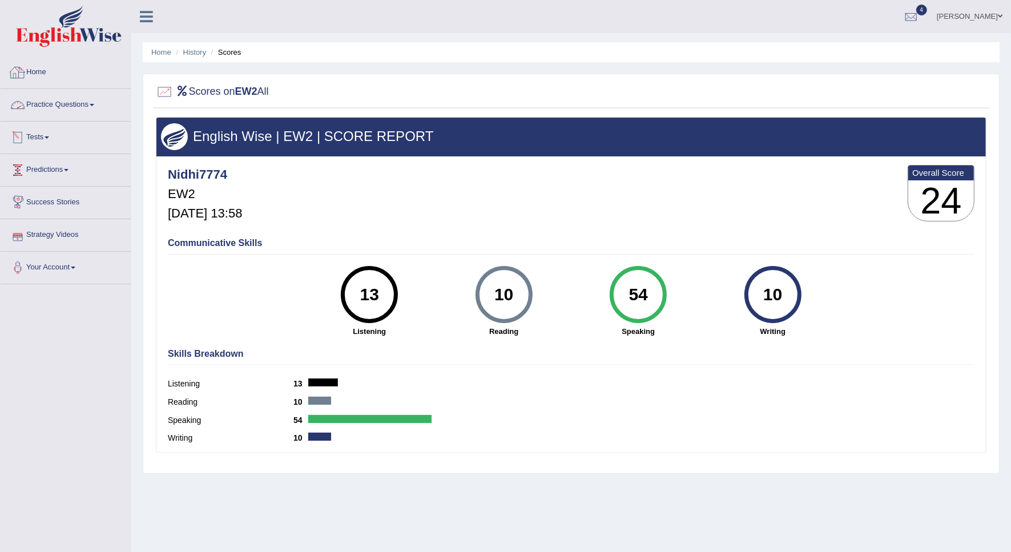
click at [40, 75] on link "Home" at bounding box center [66, 71] width 130 height 29
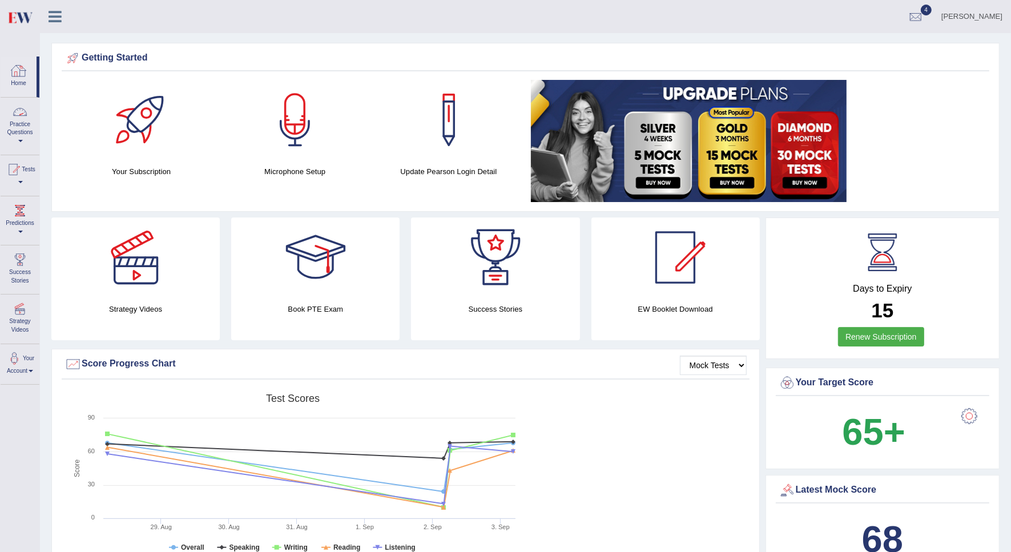
click at [51, 12] on icon at bounding box center [55, 16] width 13 height 15
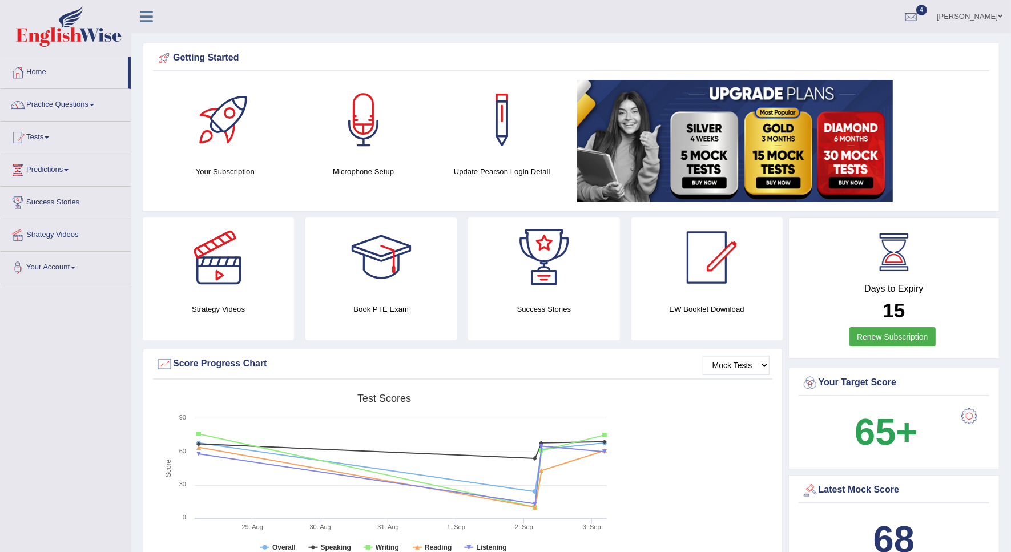
click at [994, 7] on link "[PERSON_NAME]" at bounding box center [970, 15] width 83 height 30
